Goal: Navigation & Orientation: Go to known website

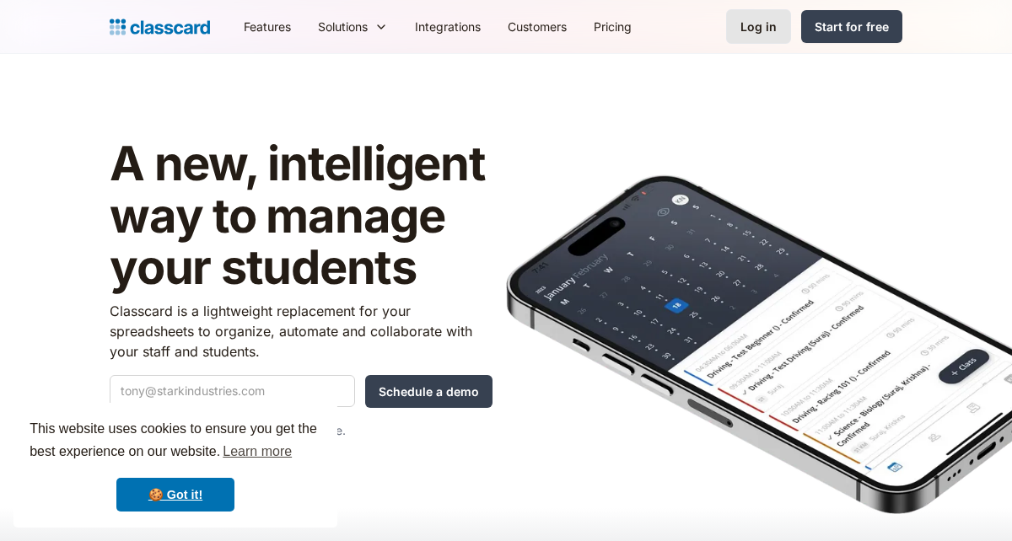
click at [752, 24] on div "Log in" at bounding box center [759, 27] width 36 height 18
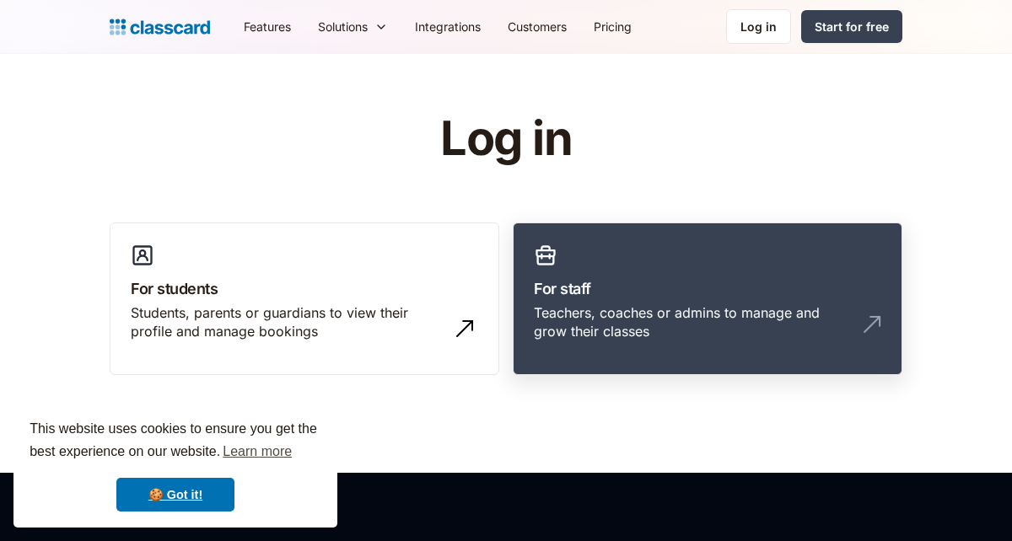
click at [637, 298] on h3 "For staff" at bounding box center [707, 288] width 347 height 23
